Goal: Information Seeking & Learning: Learn about a topic

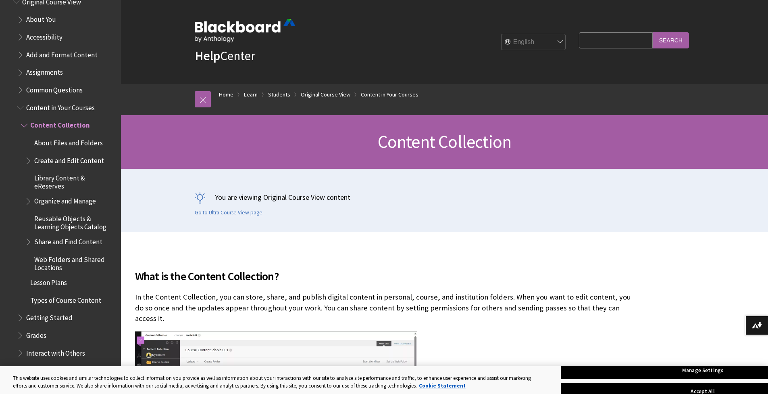
scroll to position [956, 0]
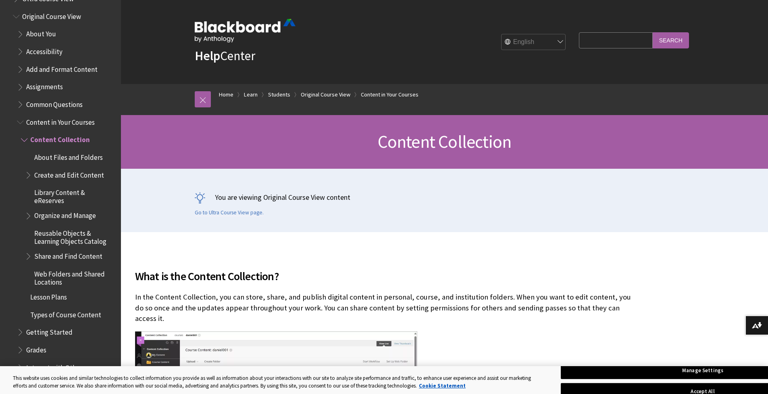
click at [53, 90] on span "Assignments" at bounding box center [44, 85] width 37 height 11
click at [20, 86] on span "Book outline for Blackboard Learn Help" at bounding box center [21, 85] width 8 height 10
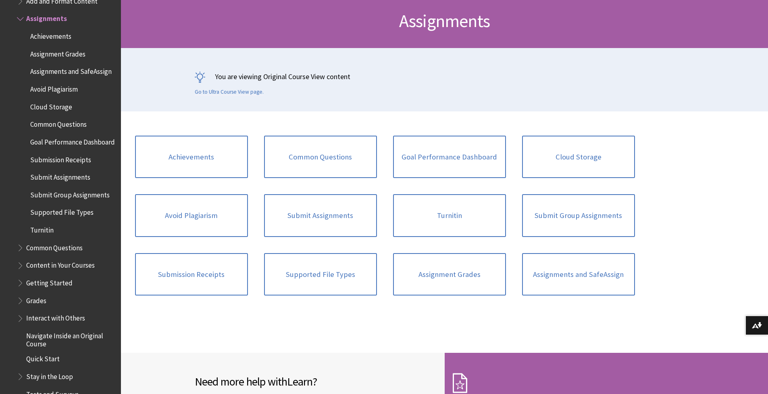
scroll to position [121, 0]
click at [447, 213] on link "Turnitin" at bounding box center [449, 215] width 113 height 43
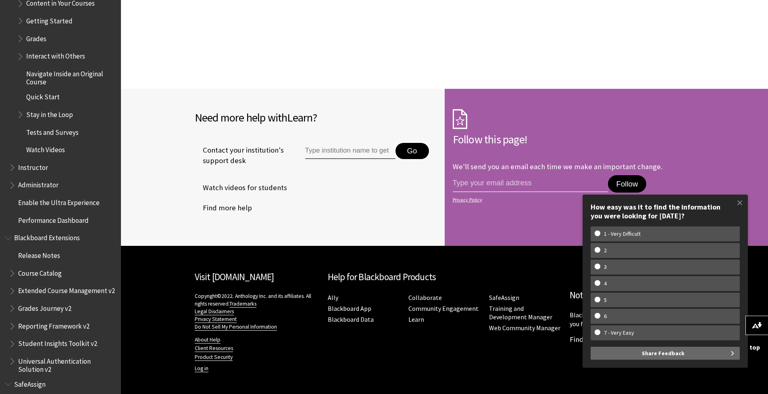
scroll to position [1286, 0]
click at [9, 170] on span "Book outline for Blackboard Learn Help" at bounding box center [13, 165] width 8 height 10
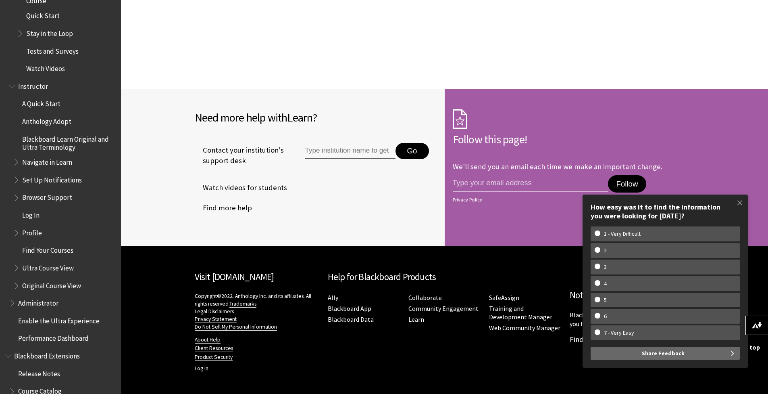
scroll to position [1407, 0]
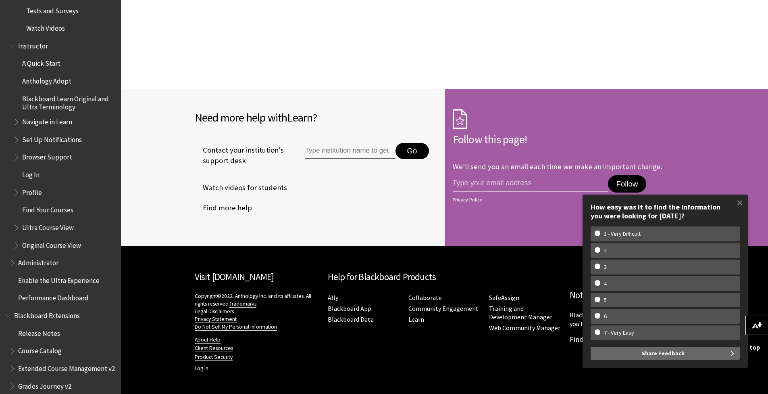
click at [15, 143] on span "Book outline for Blackboard Learn Help" at bounding box center [17, 138] width 8 height 10
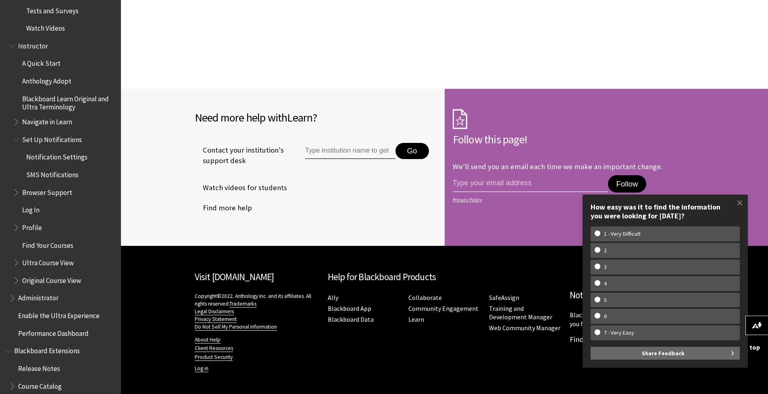
click at [16, 125] on span "Book outline for Blackboard Learn Help" at bounding box center [17, 120] width 8 height 10
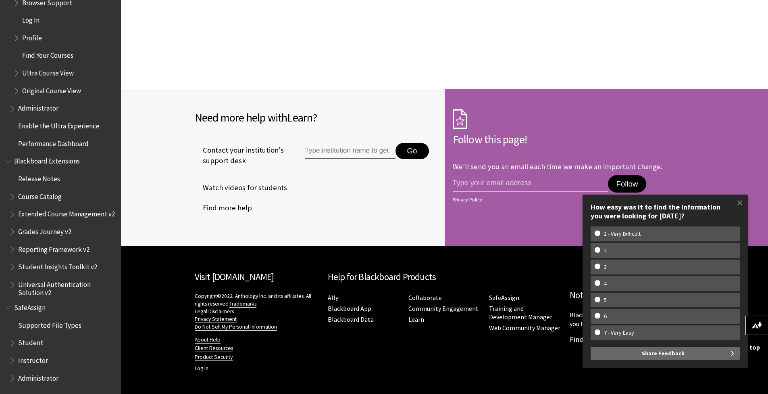
scroll to position [1665, 0]
click at [11, 345] on span "Book outline for Blackboard SafeAssign" at bounding box center [13, 341] width 8 height 10
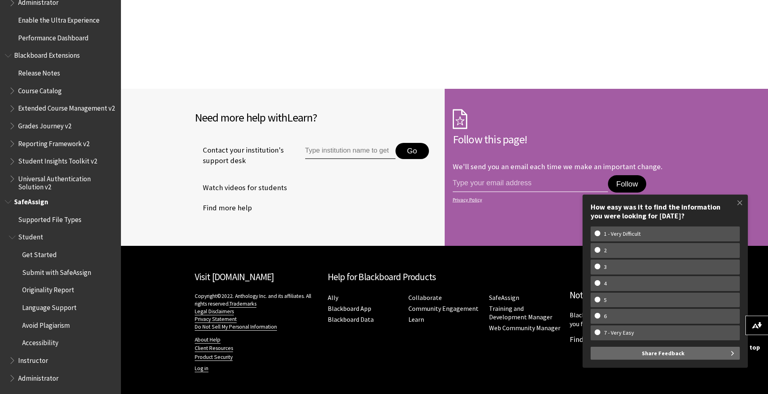
scroll to position [1771, 0]
click at [12, 362] on span "Book outline for Blackboard SafeAssign" at bounding box center [13, 358] width 8 height 10
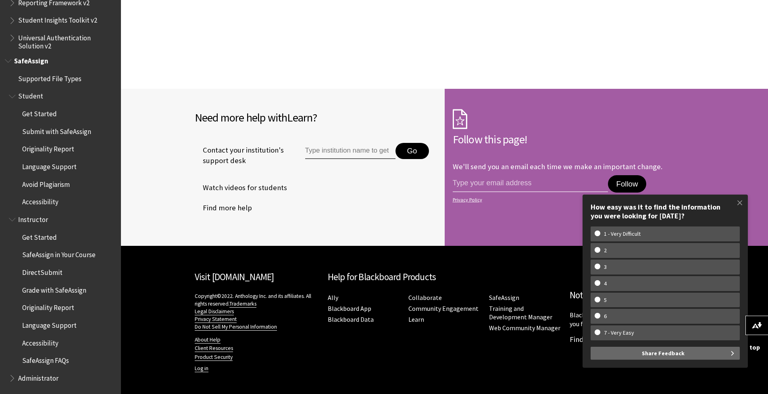
scroll to position [1912, 0]
click at [35, 344] on span "Accessibility" at bounding box center [40, 341] width 36 height 11
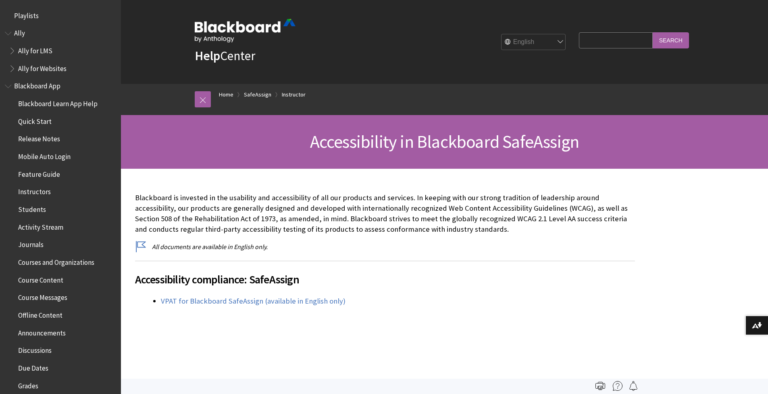
click at [18, 34] on span "Ally" at bounding box center [19, 32] width 11 height 11
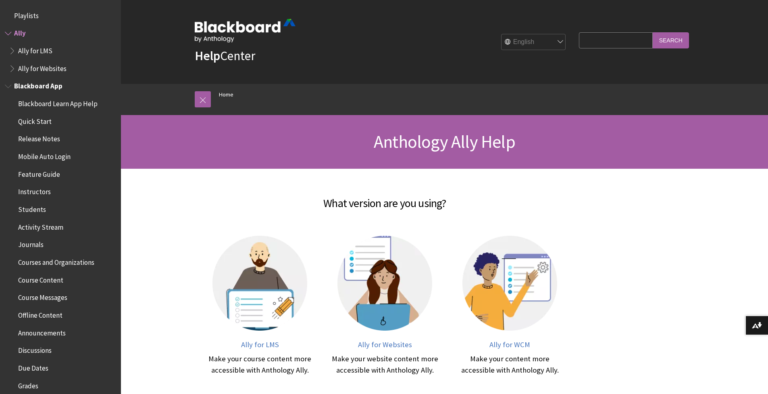
click at [53, 106] on span "Blackboard Learn App Help" at bounding box center [57, 102] width 79 height 11
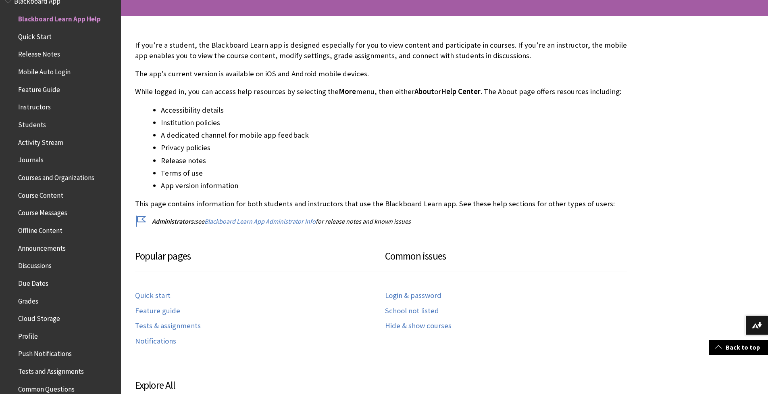
scroll to position [202, 0]
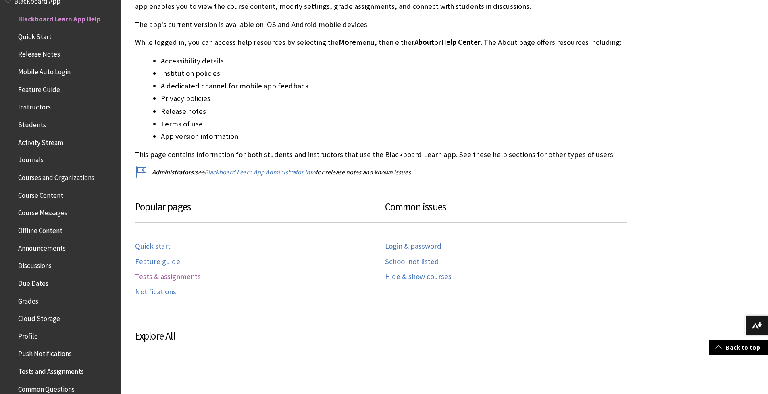
click at [164, 275] on link "Tests & assignments" at bounding box center [168, 276] width 66 height 9
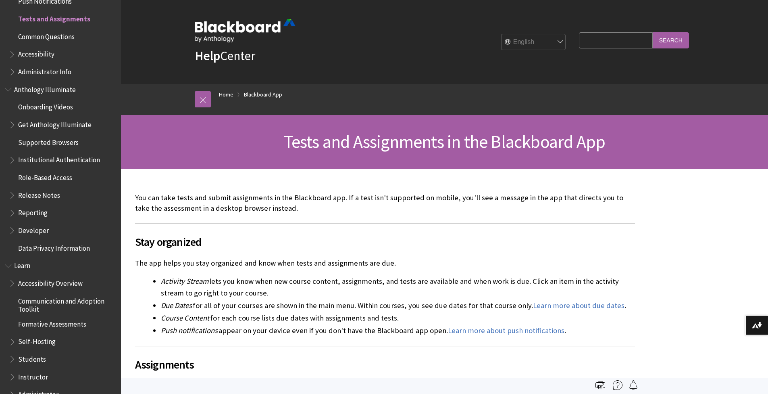
click at [611, 42] on input "Search Query" at bounding box center [615, 40] width 73 height 16
type input "exceptions"
click at [653, 32] on input "Search" at bounding box center [671, 40] width 36 height 16
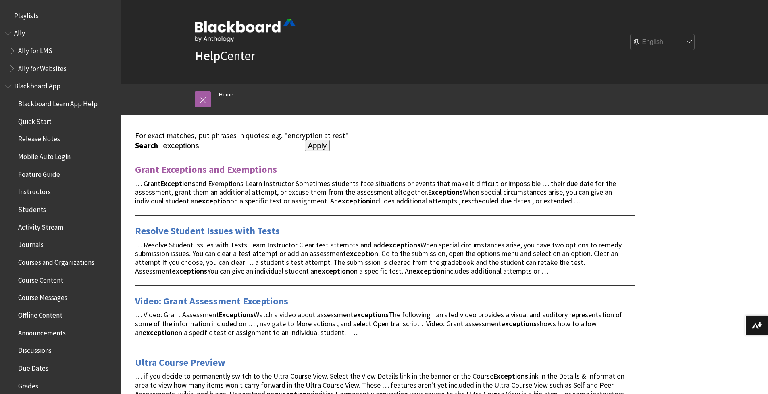
click at [223, 170] on link "Grant Exceptions and Exemptions" at bounding box center [206, 169] width 142 height 13
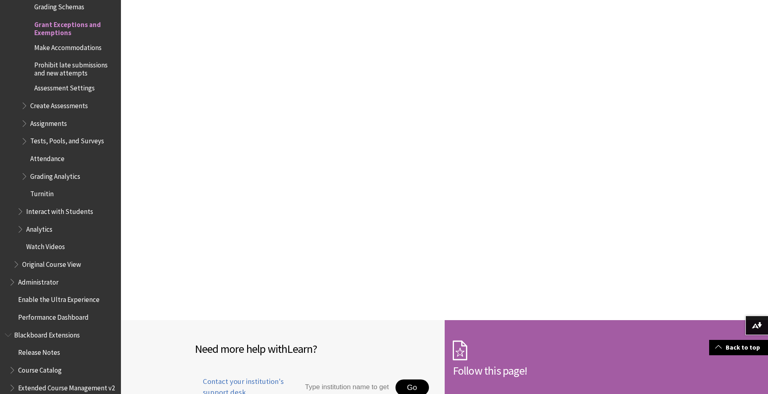
scroll to position [3993, 0]
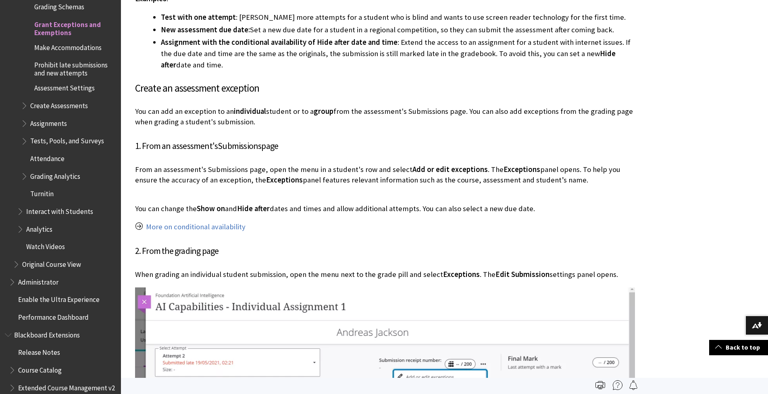
scroll to position [0, 0]
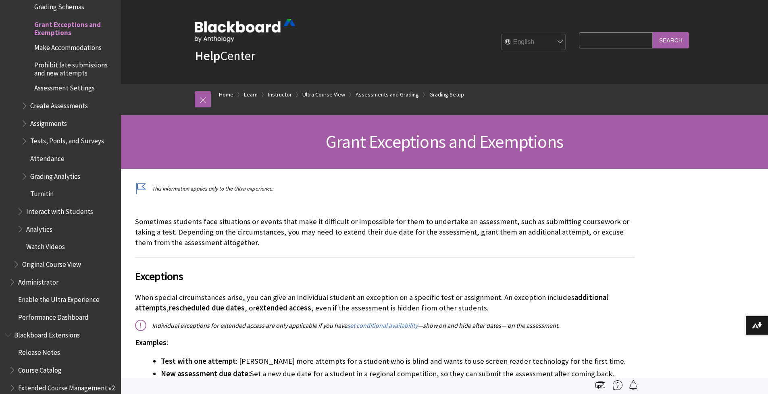
click at [616, 35] on input "Search Query" at bounding box center [615, 40] width 73 height 16
type input "group"
click at [653, 32] on input "Search" at bounding box center [671, 40] width 36 height 16
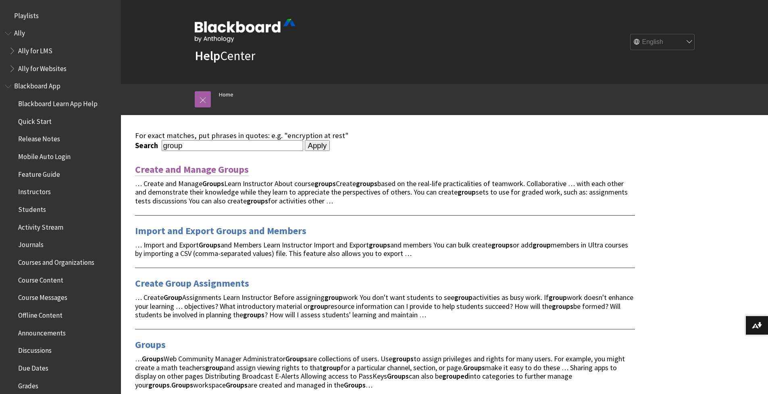
click at [191, 170] on link "Create and Manage Groups" at bounding box center [192, 169] width 114 height 13
click at [182, 169] on link "Create and Manage Groups" at bounding box center [192, 169] width 114 height 13
